Goal: Information Seeking & Learning: Learn about a topic

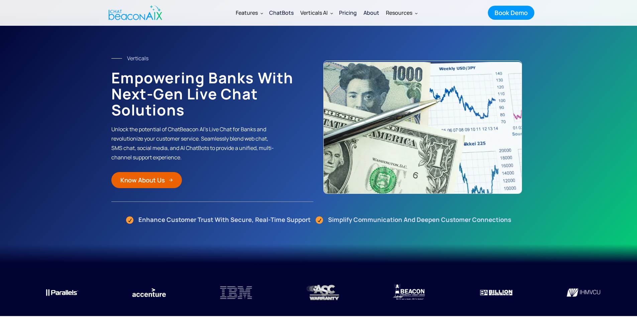
click at [290, 17] on div "ChatBots" at bounding box center [281, 12] width 24 height 9
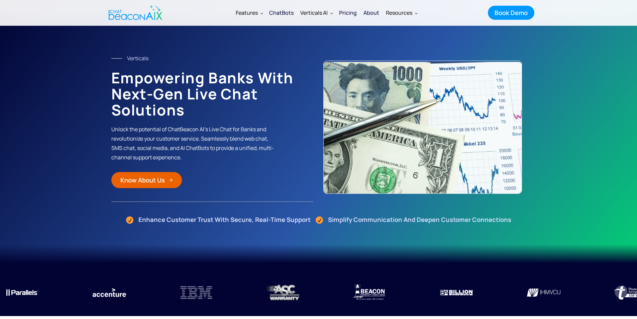
click at [278, 12] on div "ChatBots" at bounding box center [281, 12] width 24 height 9
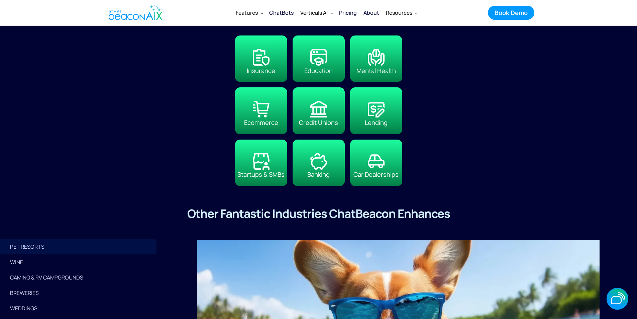
scroll to position [1372, 0]
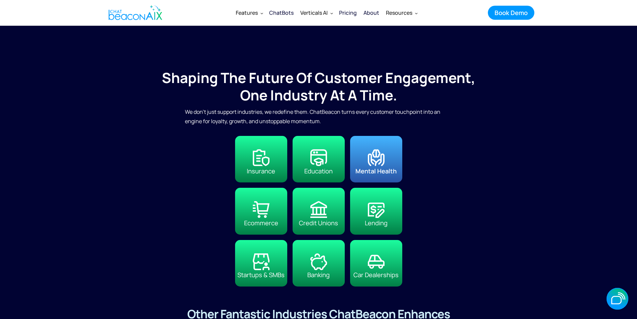
click at [397, 176] on div "Mental Health" at bounding box center [376, 171] width 41 height 10
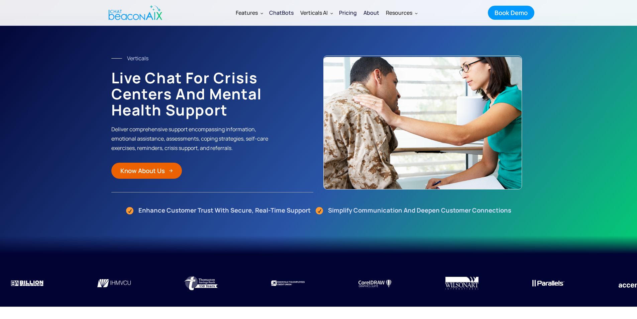
click at [229, 153] on div "Verticals Live Chat for Crisis Centers and Mental Health Support Deliver compre…" at bounding box center [212, 123] width 202 height 139
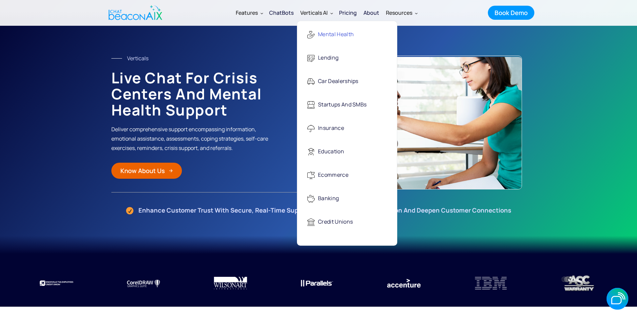
click at [333, 33] on div "Mental Health" at bounding box center [336, 35] width 36 height 14
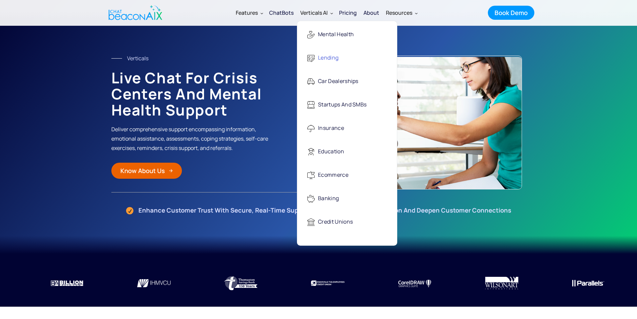
click at [336, 61] on div "Lending" at bounding box center [328, 58] width 20 height 14
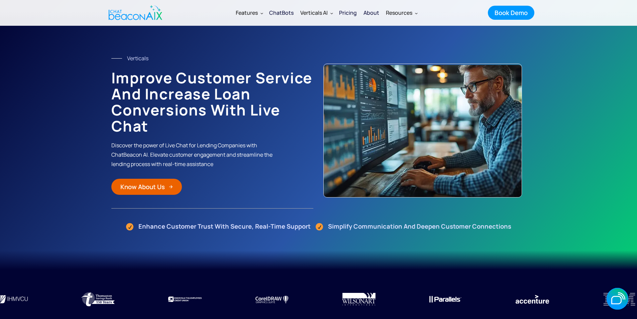
click at [281, 17] on div "ChatBots" at bounding box center [281, 12] width 24 height 9
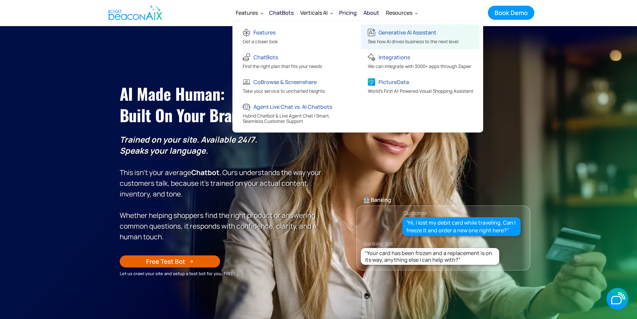
click at [417, 34] on div "Generative AI Assistant" at bounding box center [408, 32] width 58 height 9
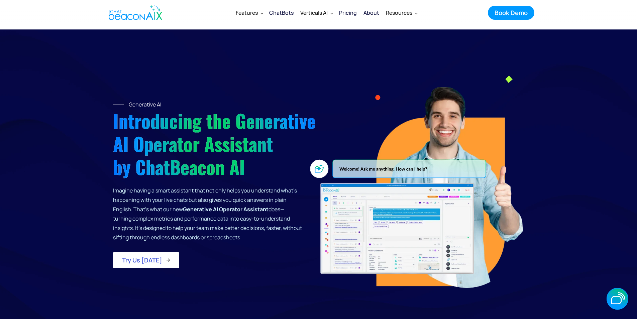
click at [320, 84] on div "Generative AI Introducing the Generative AI Operator Assistant by ChatBeacon AI…" at bounding box center [319, 183] width 412 height 215
